Goal: Task Accomplishment & Management: Manage account settings

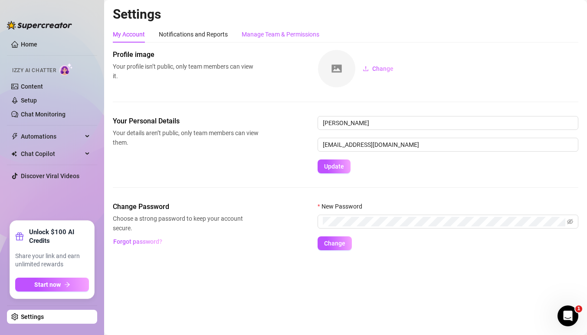
click at [267, 31] on div "Manage Team & Permissions" at bounding box center [281, 35] width 78 height 10
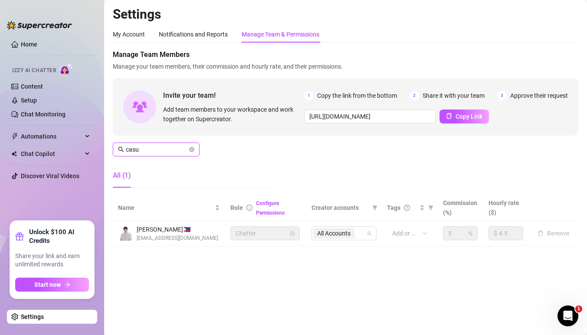
click at [163, 154] on input "casu" at bounding box center [157, 150] width 62 height 10
click at [163, 153] on input "casu" at bounding box center [157, 150] width 62 height 10
click at [362, 230] on div "21 Accounts" at bounding box center [339, 233] width 53 height 12
type input "oscar"
type input "[PERSON_NAME]"
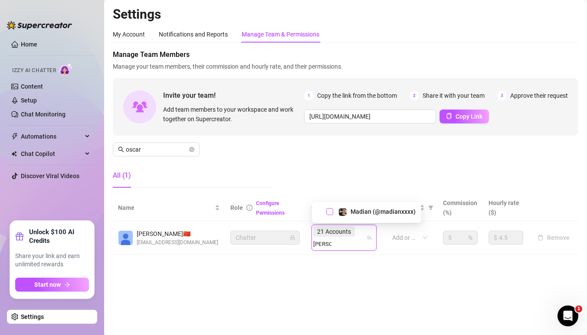
click at [328, 213] on span "Select tree node" at bounding box center [329, 211] width 7 height 7
